Goal: Task Accomplishment & Management: Use online tool/utility

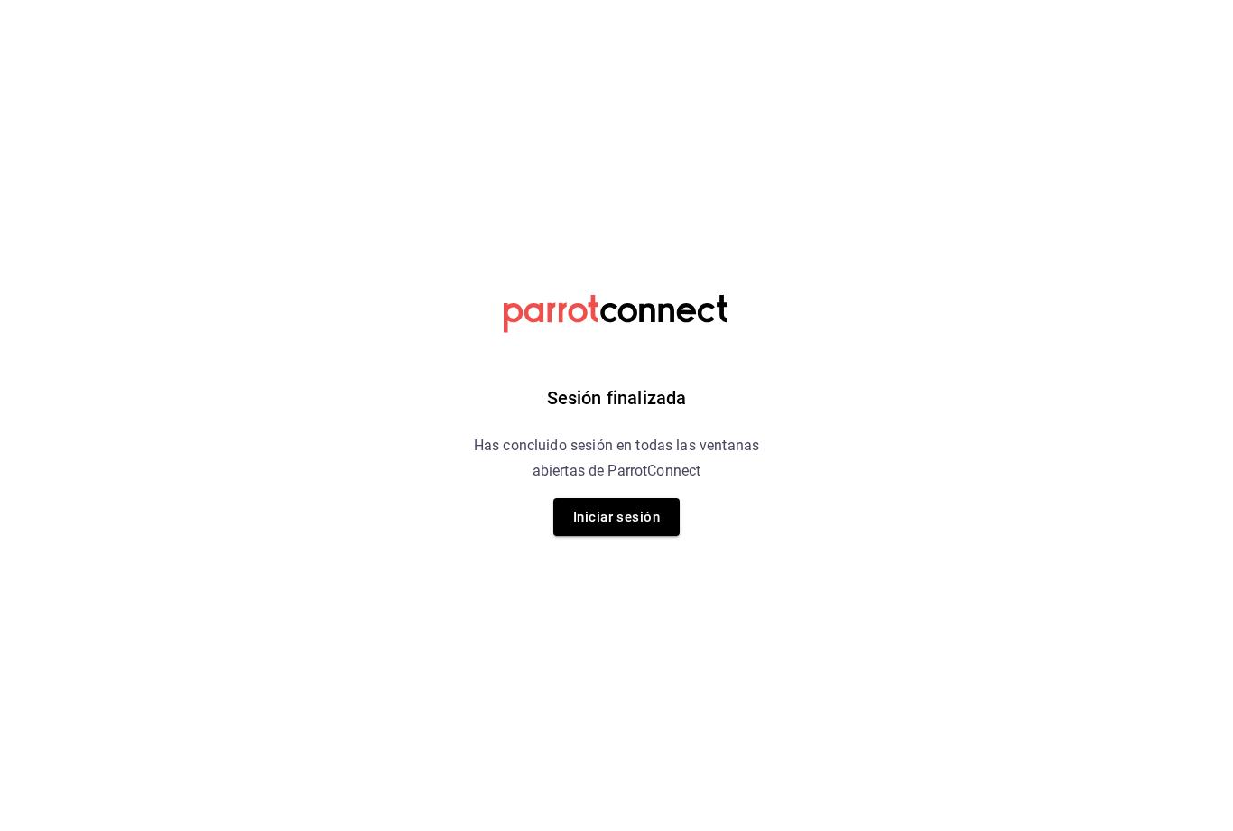
click at [614, 515] on button "Iniciar sesión" at bounding box center [616, 517] width 126 height 38
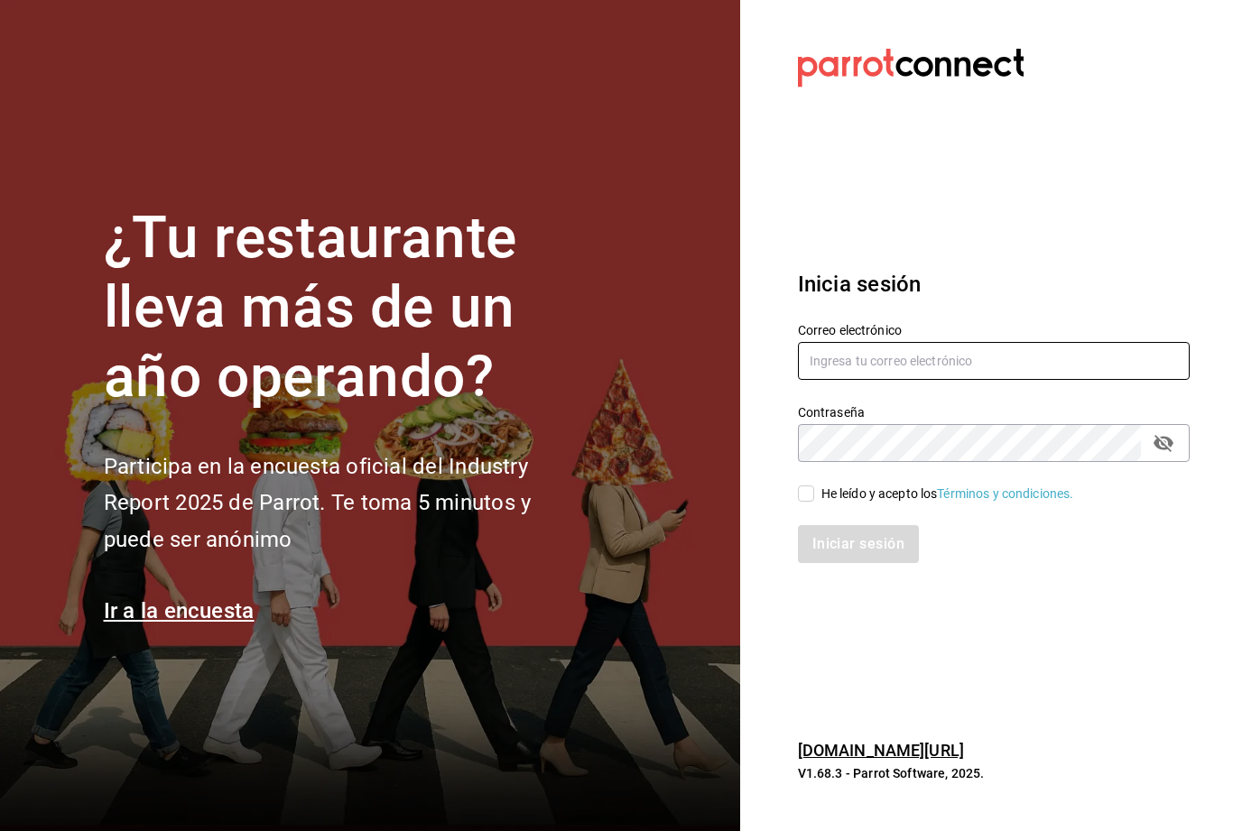
click at [971, 380] on input "text" at bounding box center [994, 361] width 392 height 38
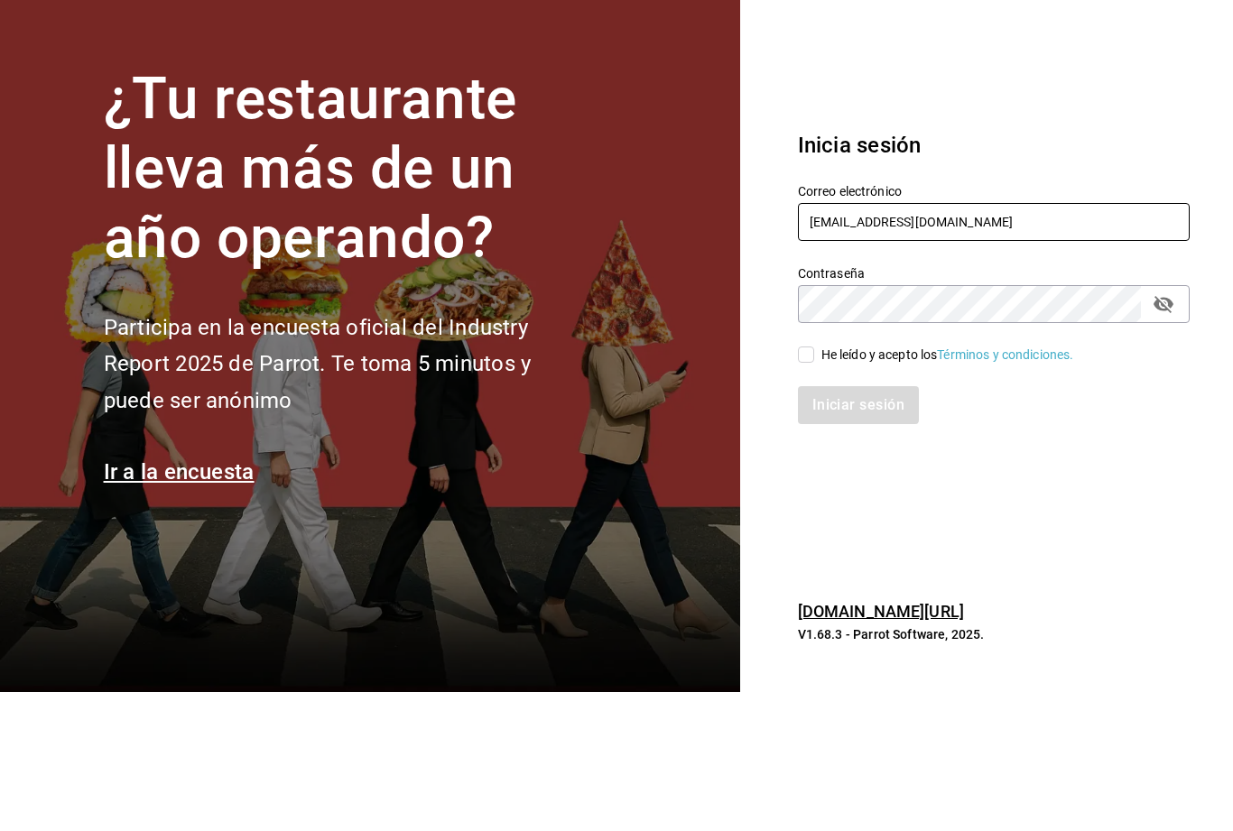
type input "[EMAIL_ADDRESS][DOMAIN_NAME]"
click at [1178, 428] on button "passwordField" at bounding box center [1163, 443] width 31 height 31
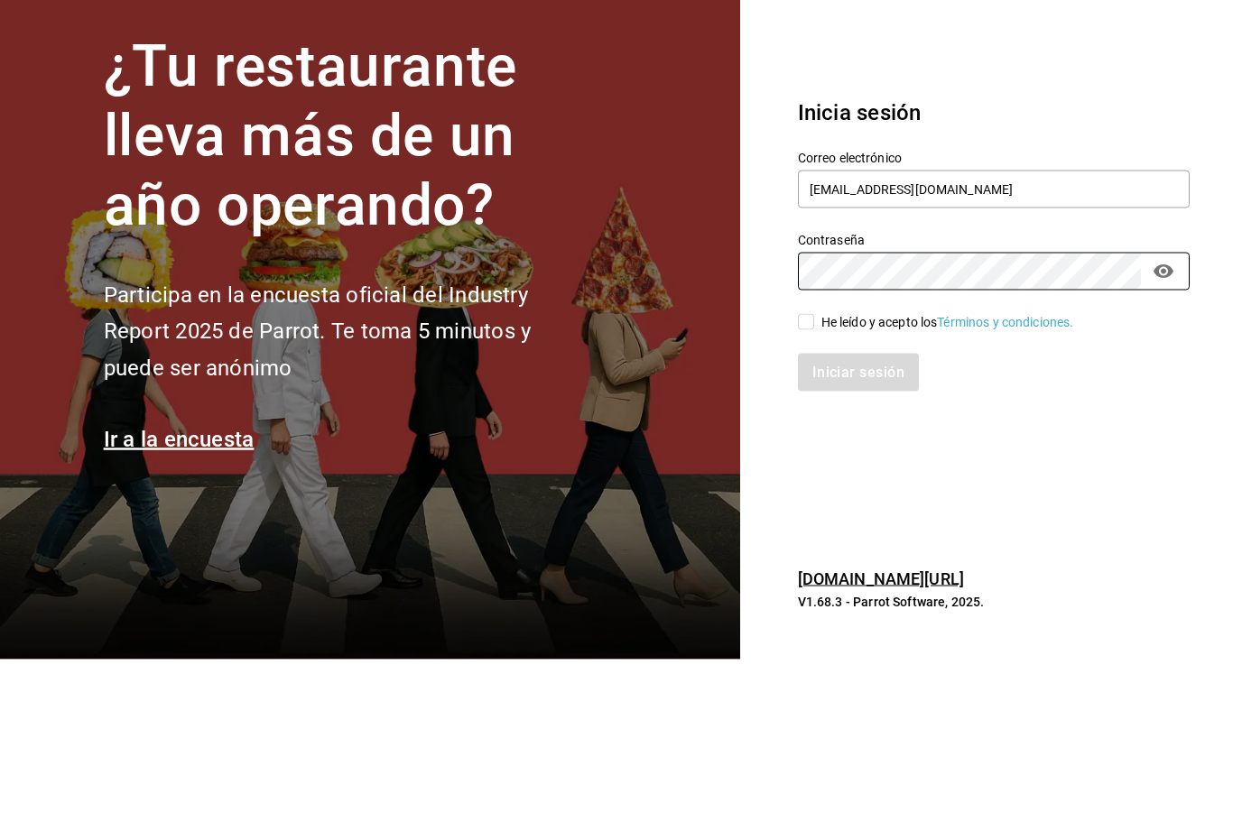
click at [808, 486] on input "He leído y acepto los Términos y condiciones." at bounding box center [806, 494] width 16 height 16
checkbox input "true"
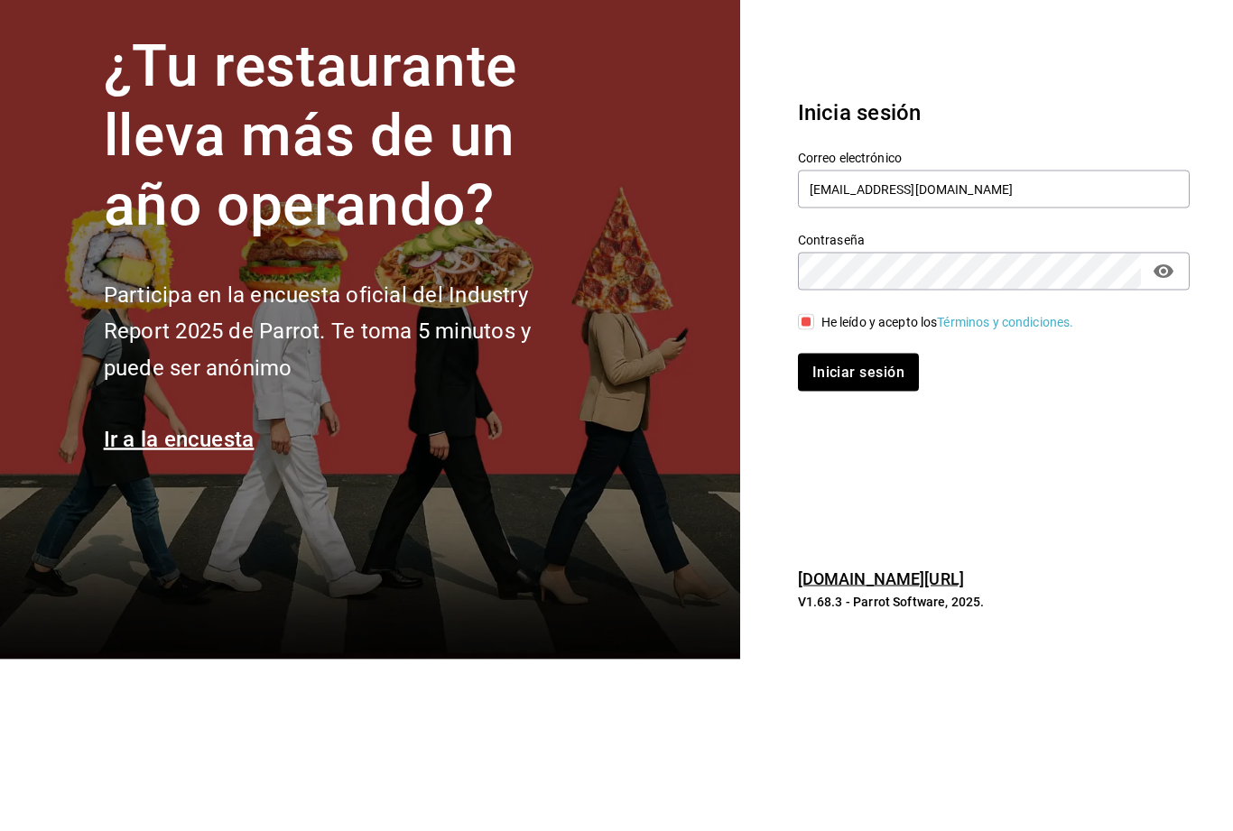
scroll to position [58, 0]
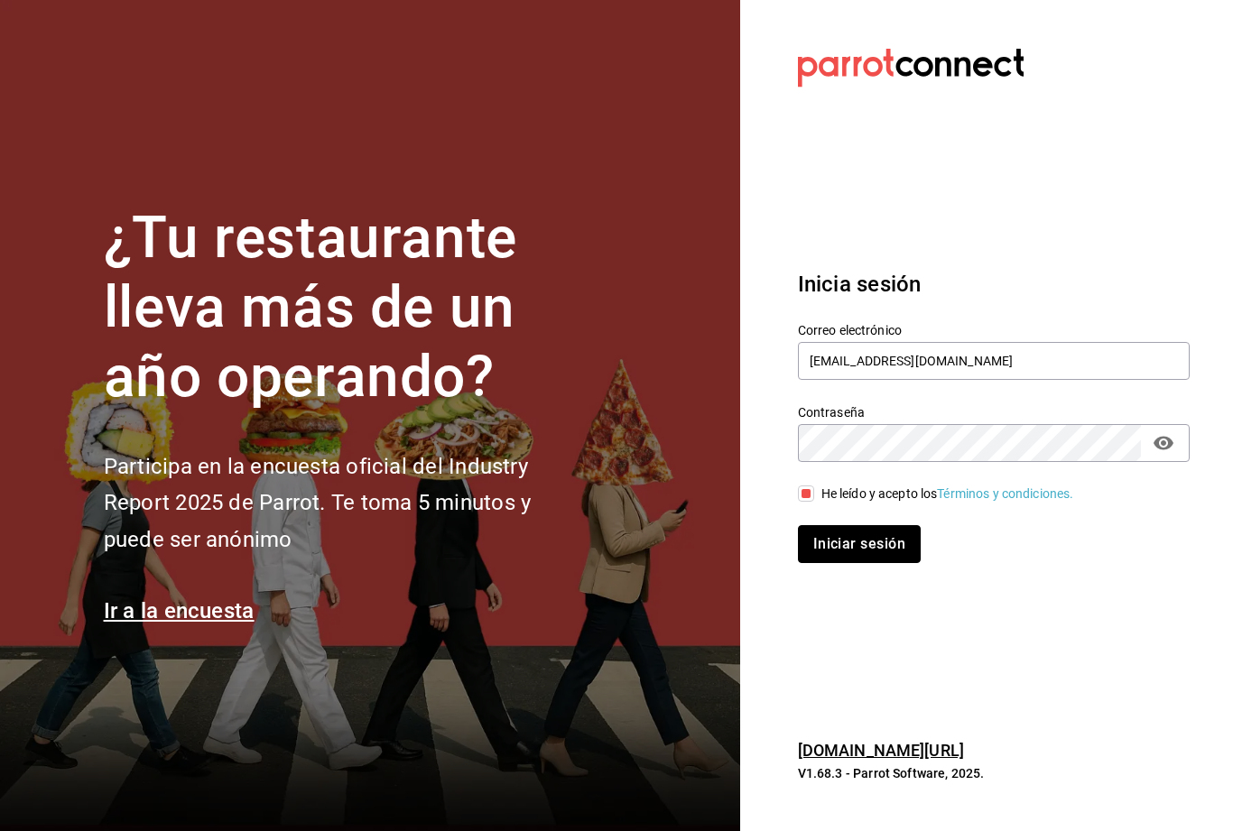
click at [853, 525] on button "Iniciar sesión" at bounding box center [859, 544] width 123 height 38
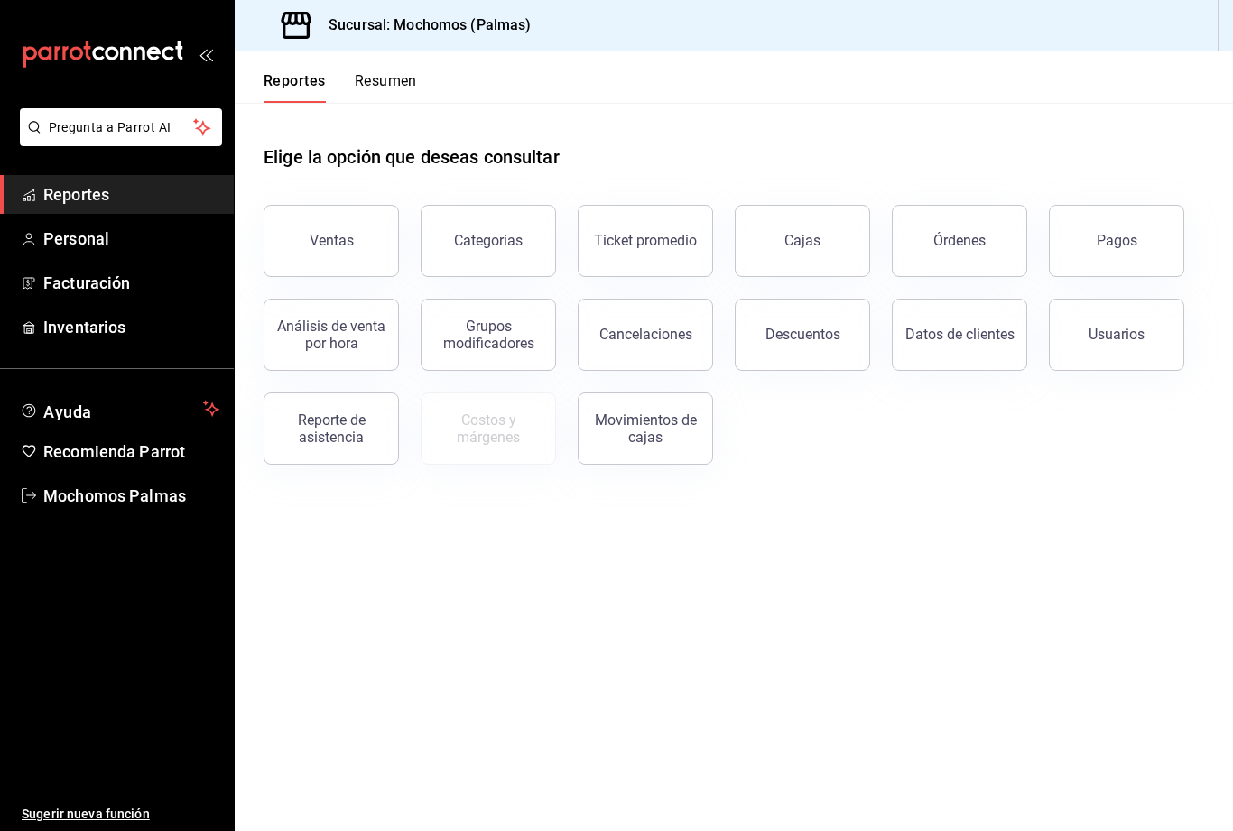
click at [1000, 239] on button "Órdenes" at bounding box center [959, 241] width 135 height 72
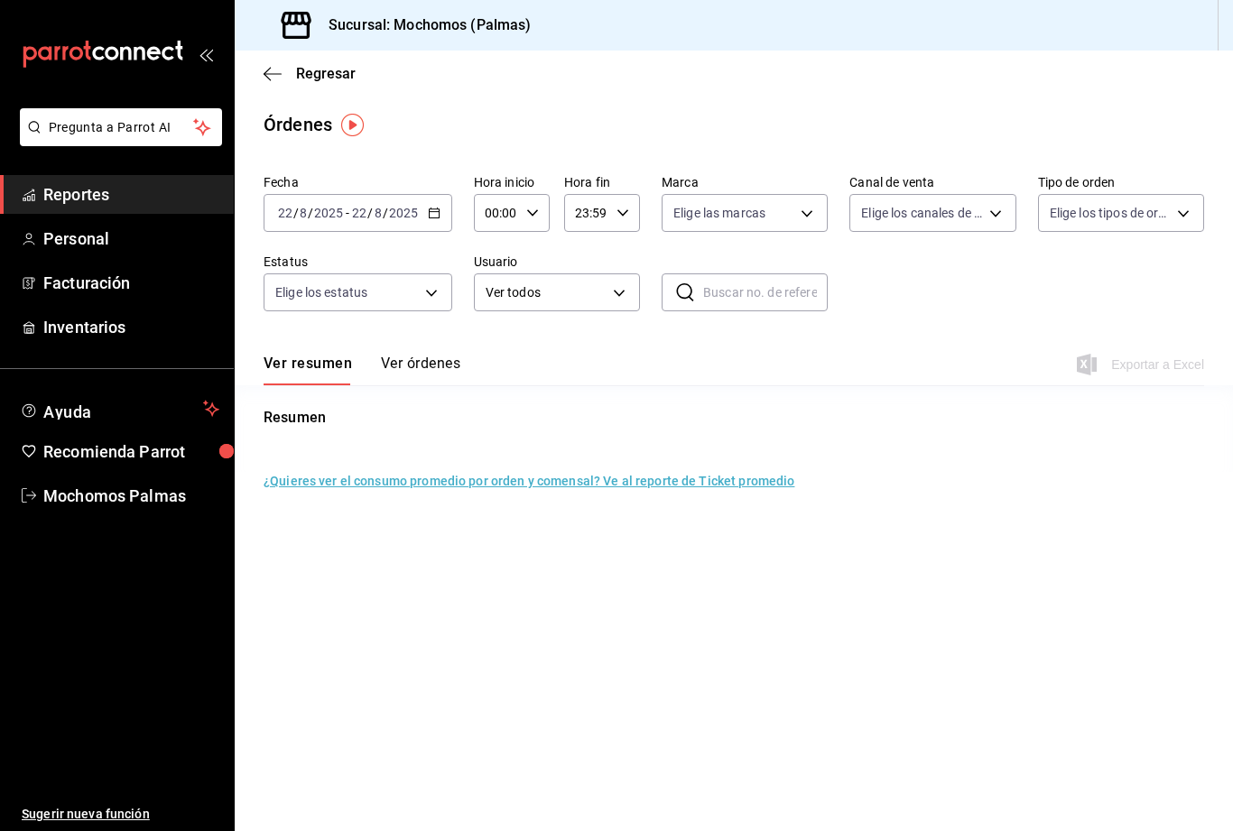
click at [428, 213] on icon "button" at bounding box center [434, 213] width 13 height 13
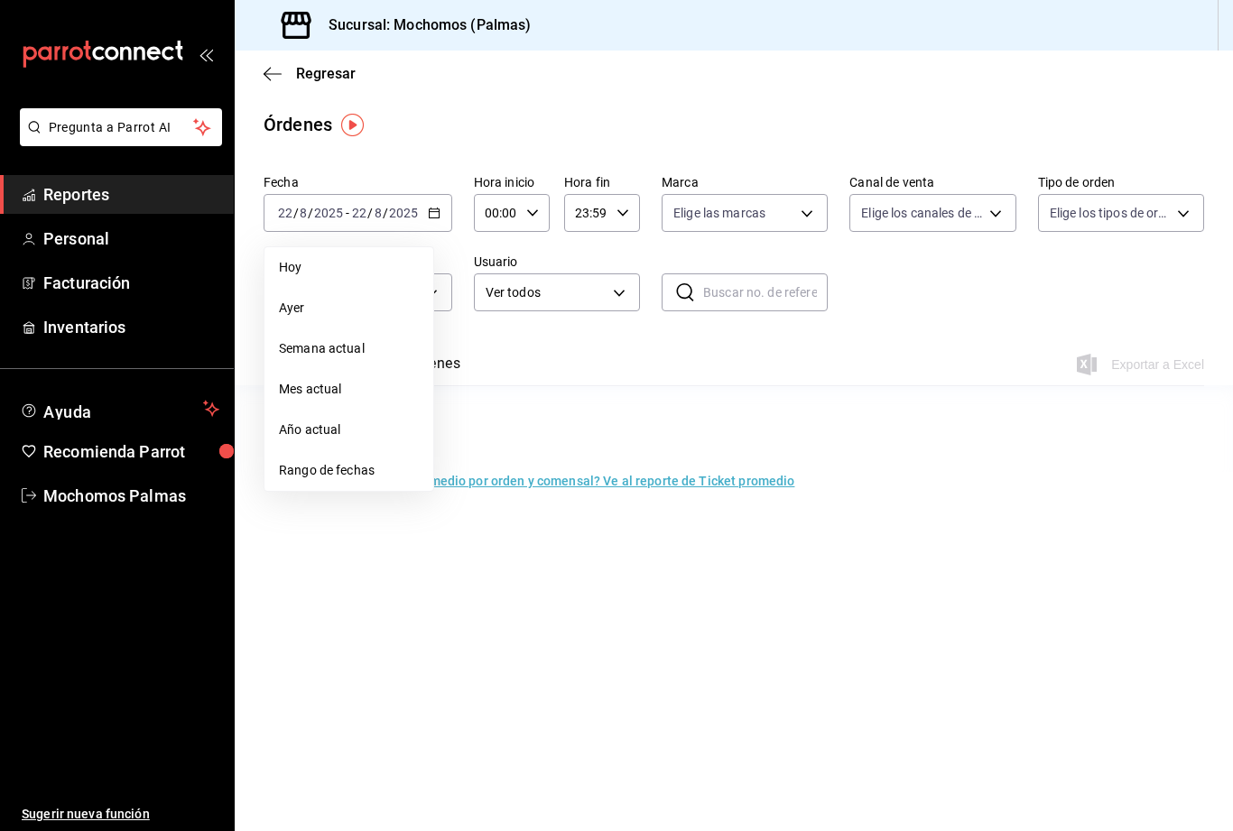
click at [361, 475] on span "Rango de fechas" at bounding box center [349, 470] width 140 height 19
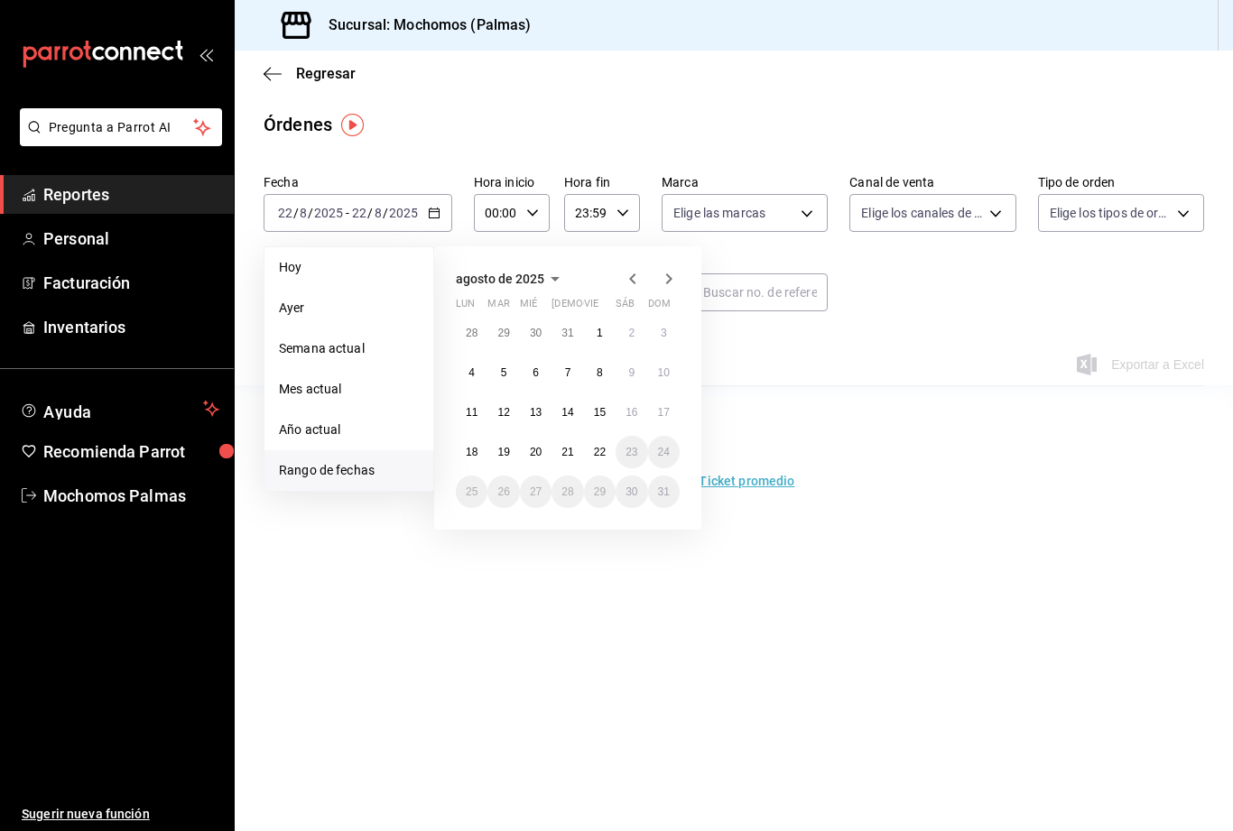
click at [500, 448] on abbr "19" at bounding box center [503, 452] width 12 height 13
click at [596, 453] on abbr "22" at bounding box center [600, 452] width 12 height 13
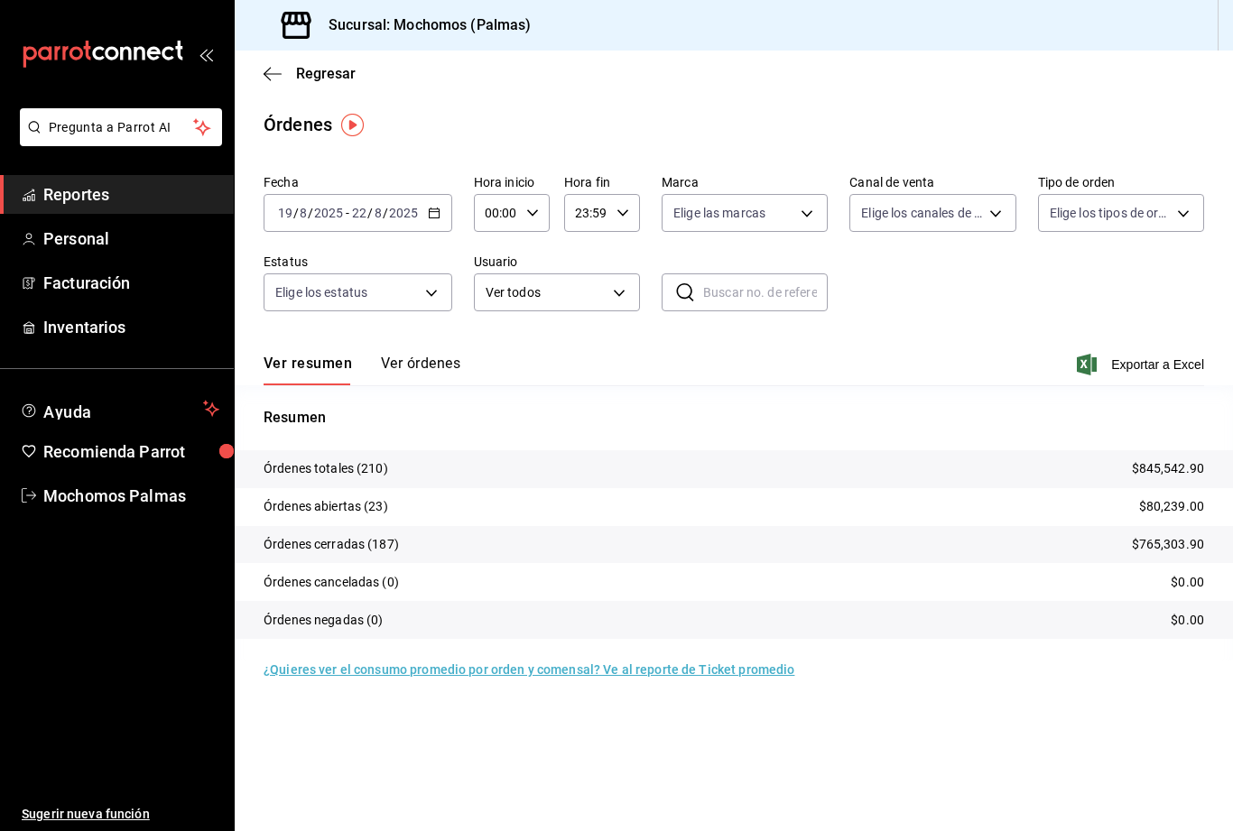
click at [807, 210] on body "Pregunta a Parrot AI Reportes Personal Facturación Inventarios Ayuda Recomienda…" at bounding box center [616, 415] width 1233 height 831
click at [683, 341] on input "checkbox" at bounding box center [681, 344] width 16 height 16
checkbox input "true"
type input "70f98016-ab90-4f26-81e6-ab4884d8d8a0"
checkbox input "true"
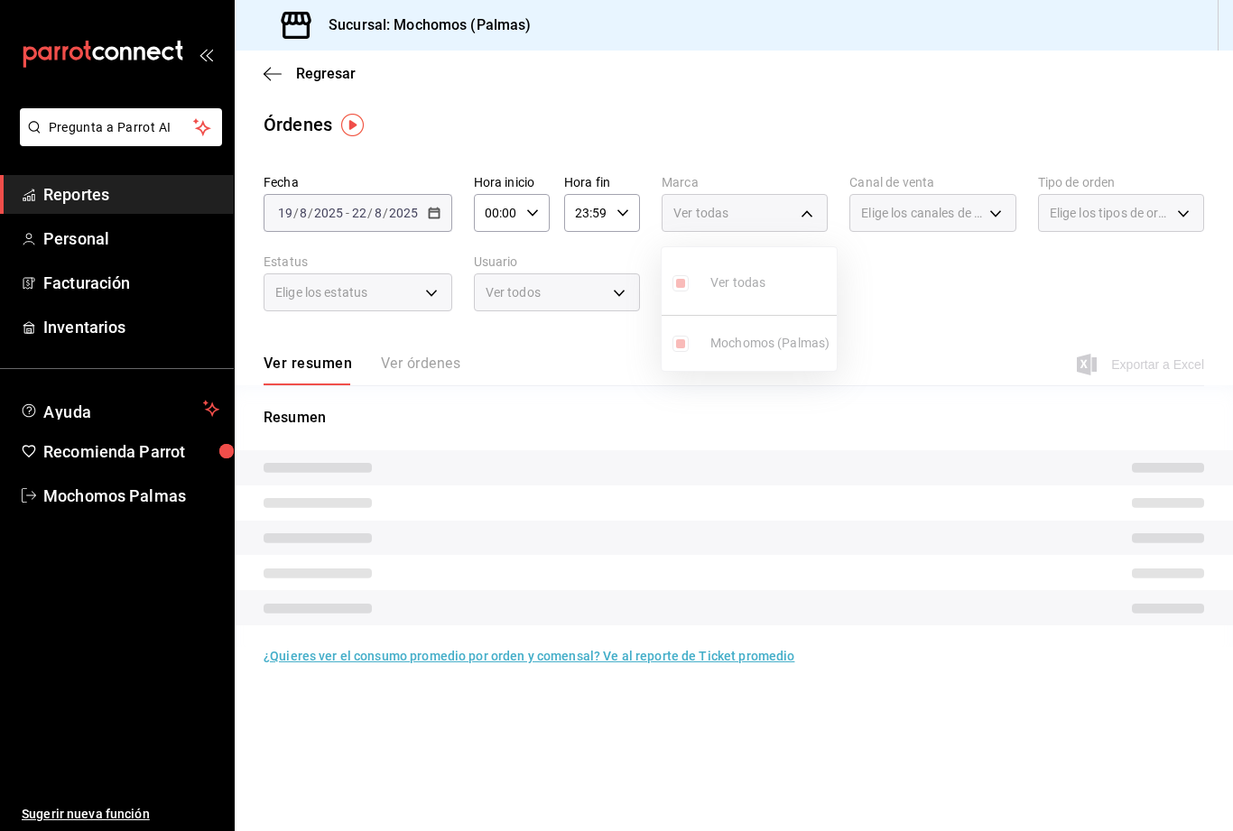
click at [1192, 204] on div at bounding box center [616, 415] width 1233 height 831
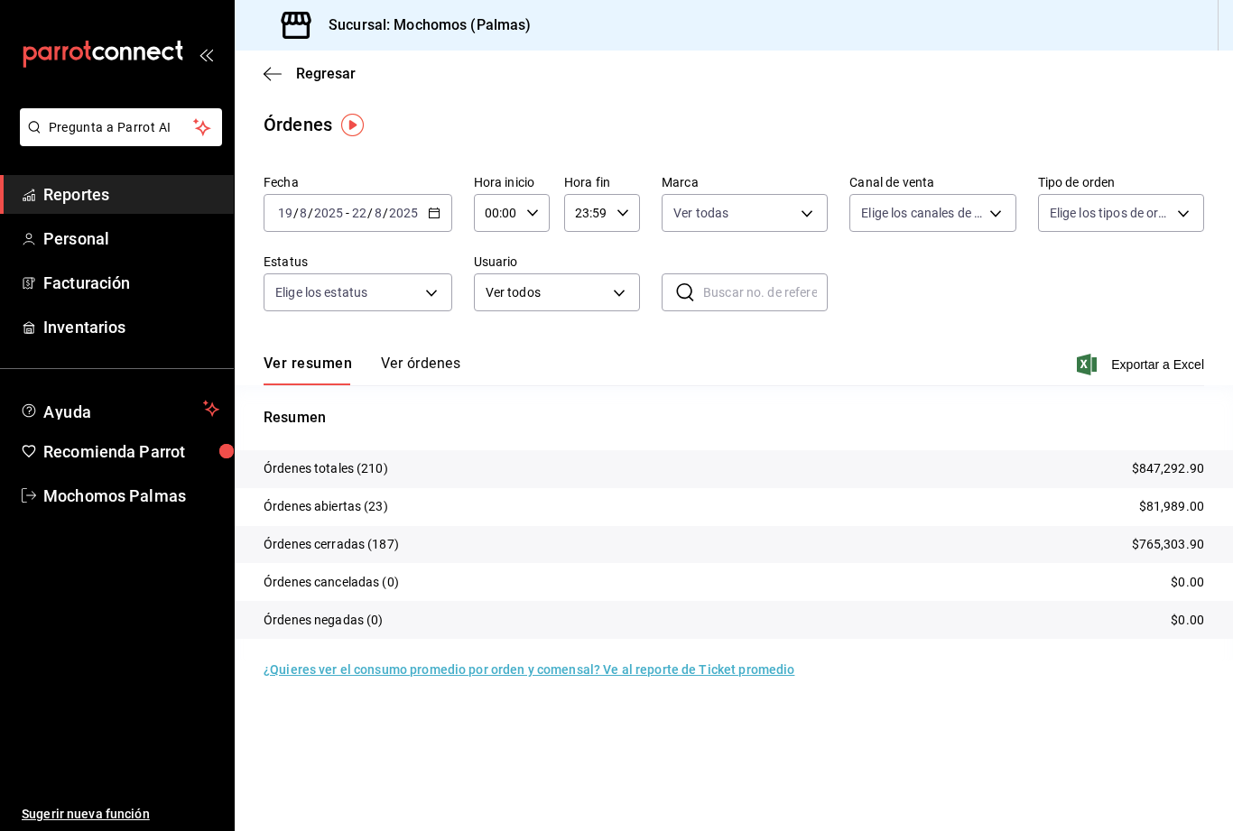
click at [1156, 214] on body "Pregunta a Parrot AI Reportes Personal Facturación Inventarios Ayuda Recomienda…" at bounding box center [616, 415] width 1233 height 831
click at [1142, 388] on span "Comer Aqui" at bounding box center [1141, 384] width 109 height 19
type input "23052771-8e1b-43e3-b7da-1a661d939937"
checkbox input "true"
click at [950, 355] on div at bounding box center [616, 415] width 1233 height 831
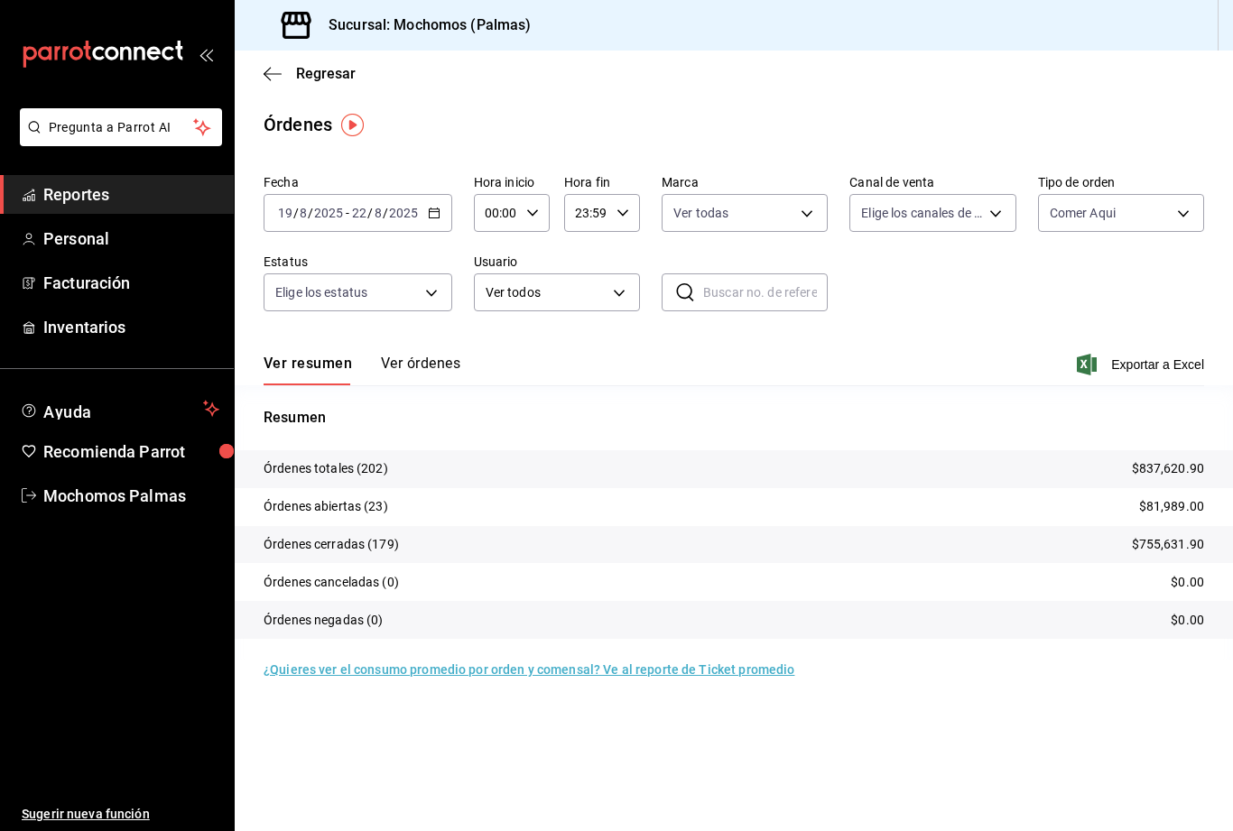
click at [1148, 364] on span "Exportar a Excel" at bounding box center [1143, 365] width 124 height 22
